Goal: Information Seeking & Learning: Learn about a topic

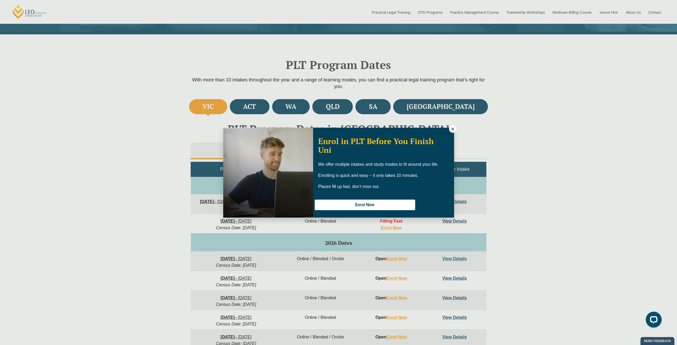
click at [495, 113] on div "Enrol in PLT Before You Finish Uni We offer multiple intakes and study modes to…" at bounding box center [338, 172] width 677 height 345
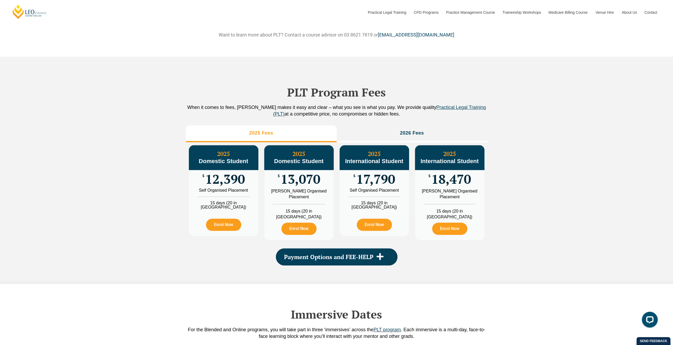
scroll to position [555, 0]
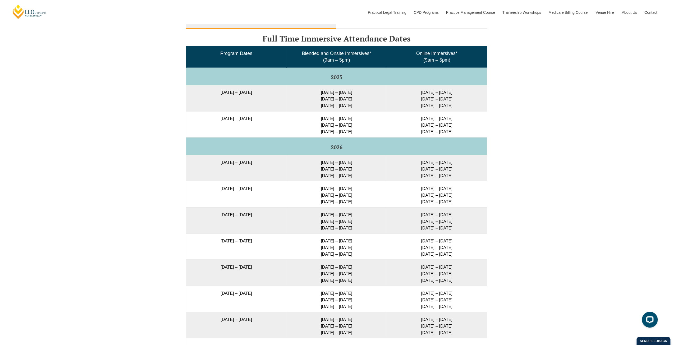
scroll to position [1233, 0]
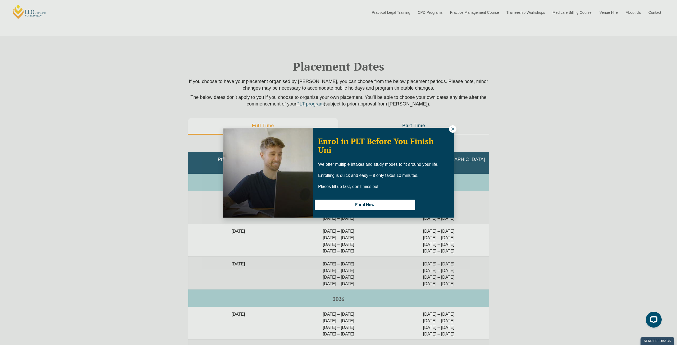
click at [450, 129] on div "Enrol in PLT Before You Finish Uni We offer multiple intakes and study modes to…" at bounding box center [338, 173] width 231 height 90
click at [450, 129] on icon at bounding box center [452, 129] width 5 height 5
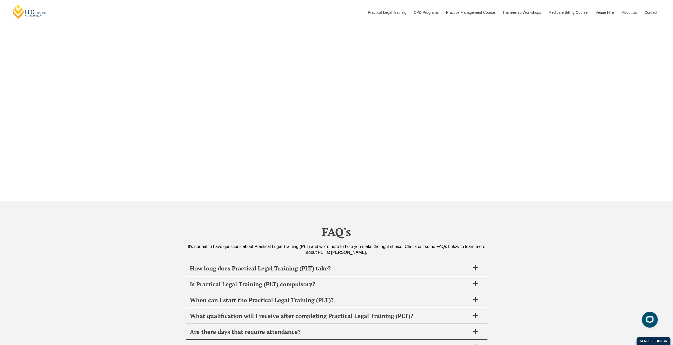
scroll to position [2035, 0]
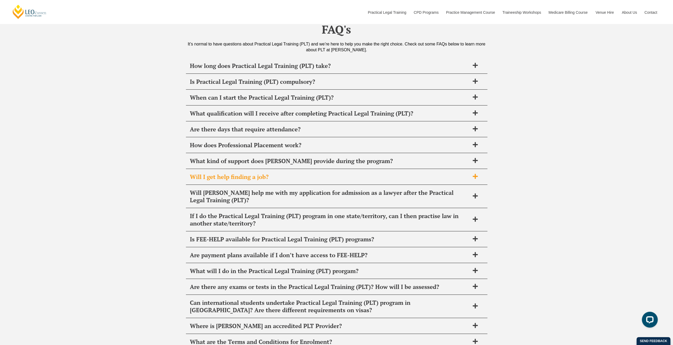
click at [345, 172] on div "Will I get help finding a job?" at bounding box center [336, 177] width 301 height 16
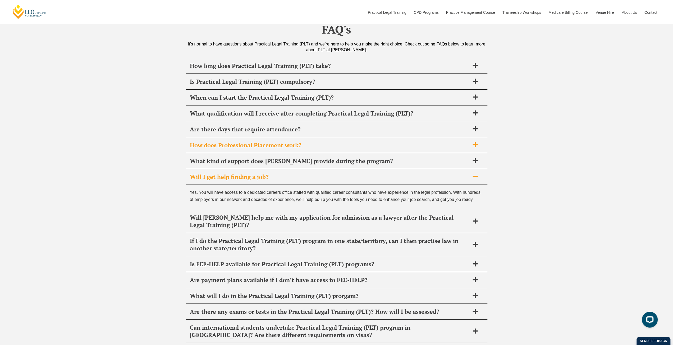
click at [351, 139] on div "How does Professional Placement work?" at bounding box center [336, 145] width 301 height 16
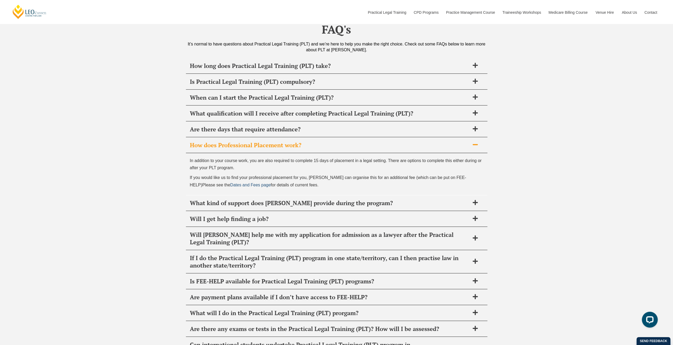
click at [230, 183] on span "Dates and Fees page" at bounding box center [250, 185] width 40 height 4
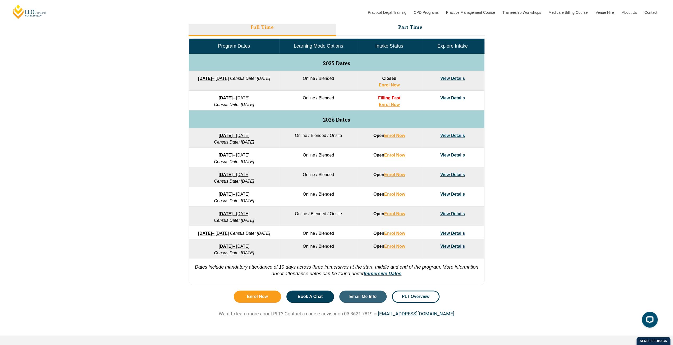
scroll to position [247, 0]
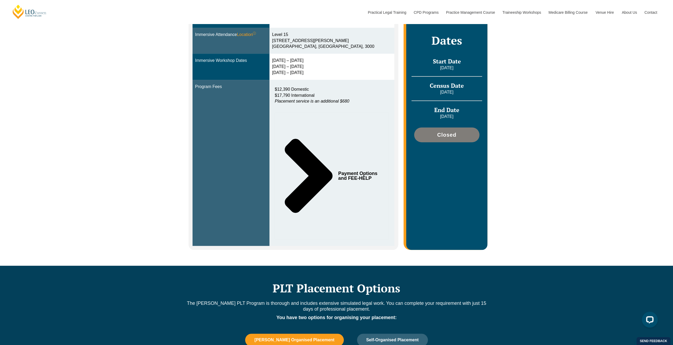
click at [358, 171] on span "Payment Options and FEE-HELP" at bounding box center [358, 176] width 41 height 10
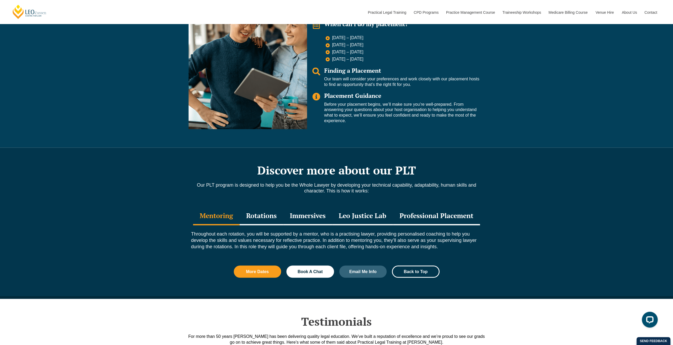
scroll to position [931, 0]
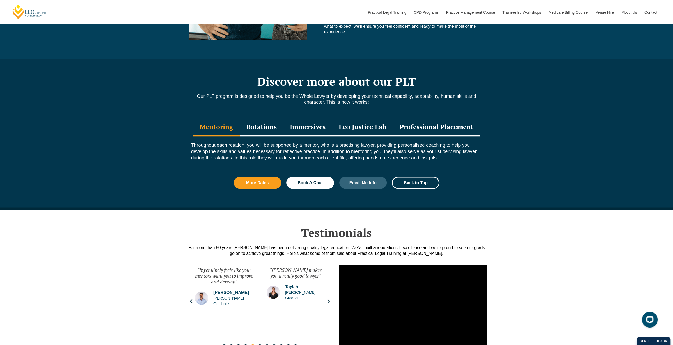
click at [443, 118] on div "Professional Placement" at bounding box center [436, 127] width 87 height 19
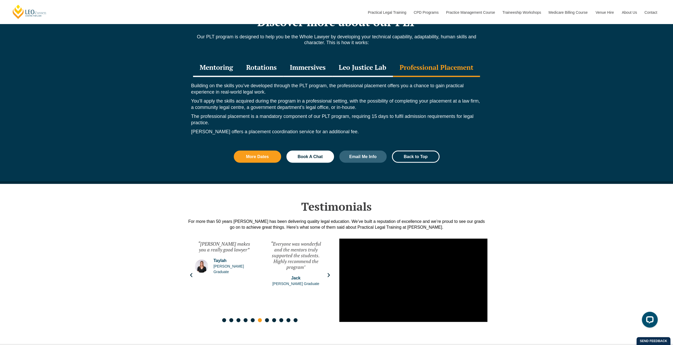
scroll to position [993, 0]
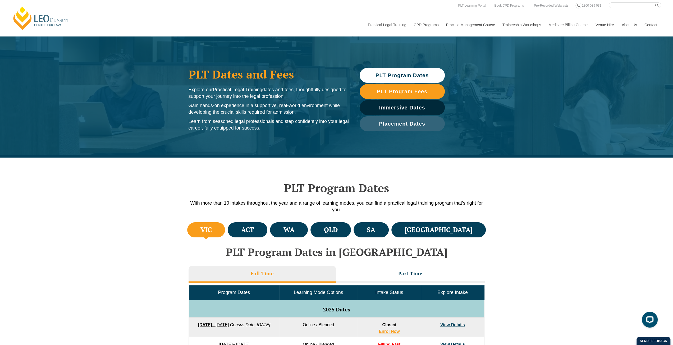
click at [530, 150] on div "PLT Dates and Fees Explore our Practical Legal Training dates and fees, thought…" at bounding box center [336, 96] width 673 height 121
click at [412, 125] on span "Placement Dates" at bounding box center [402, 123] width 46 height 5
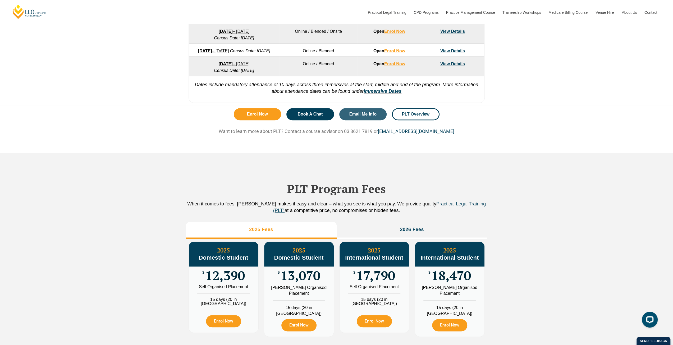
scroll to position [526, 0]
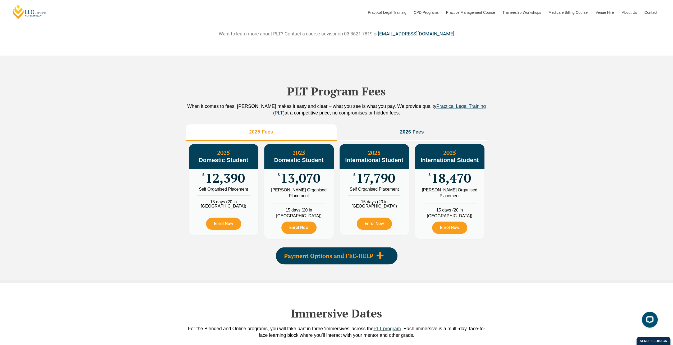
click at [383, 261] on div "Payment Options and FEE-HELP" at bounding box center [337, 255] width 122 height 17
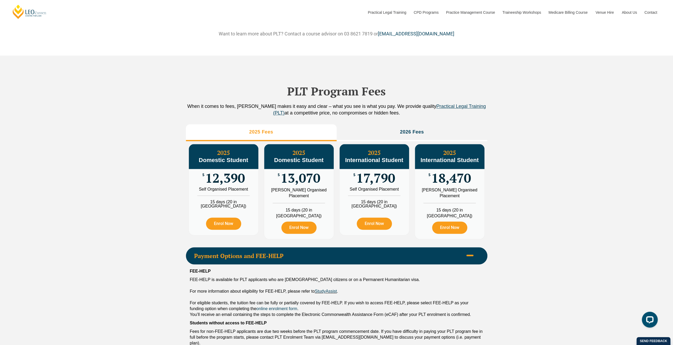
scroll to position [650, 0]
